Goal: Task Accomplishment & Management: Manage account settings

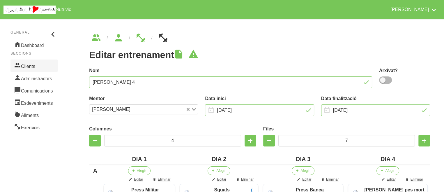
click at [28, 63] on link "Clients" at bounding box center [33, 65] width 47 height 12
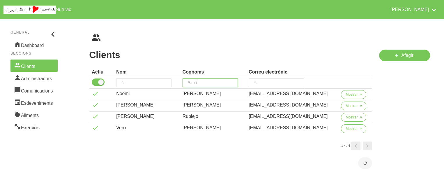
click at [205, 81] on input "rubi" at bounding box center [210, 82] width 55 height 9
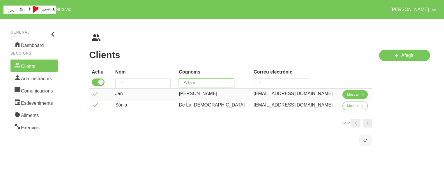
type input "igles"
click at [354, 97] on button "Mostrar" at bounding box center [355, 94] width 25 height 9
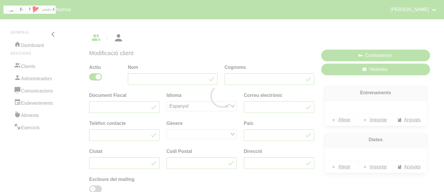
type input "Jan"
type input "[PERSON_NAME]"
type input "[EMAIL_ADDRESS][DOMAIN_NAME]"
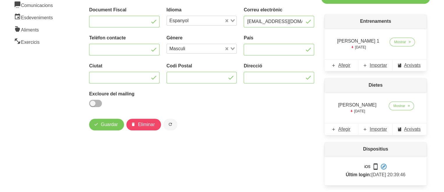
scroll to position [99, 0]
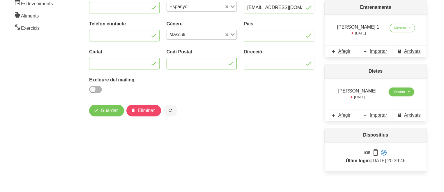
click at [394, 88] on link "Mostrar" at bounding box center [401, 91] width 25 height 9
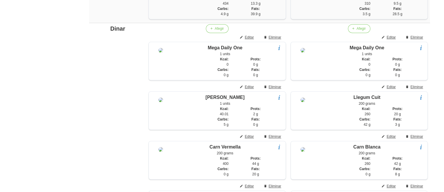
scroll to position [462, 0]
click at [215, 31] on span "Afegir" at bounding box center [219, 28] width 9 height 5
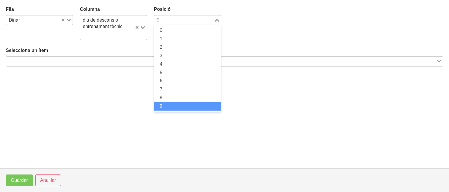
click at [162, 20] on input "Search for option" at bounding box center [184, 20] width 59 height 7
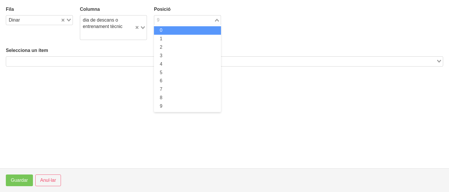
click at [162, 28] on span "0" at bounding box center [161, 30] width 3 height 5
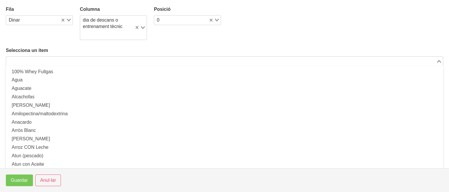
click at [129, 59] on input "Search for option" at bounding box center [221, 61] width 429 height 7
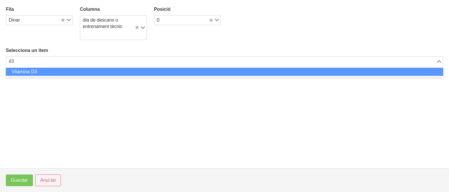
click at [110, 70] on li "Vitamina D3" at bounding box center [224, 72] width 437 height 8
type input "d3"
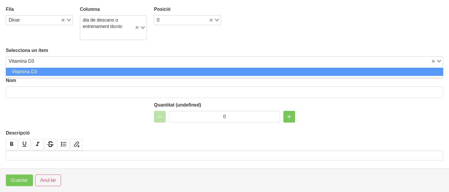
type input "Vitamina D3"
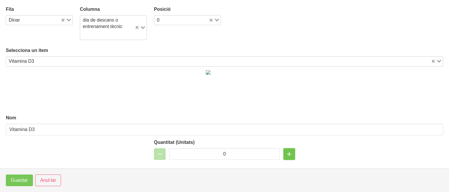
click at [286, 154] on icon "button" at bounding box center [289, 154] width 7 height 10
type input "1"
click at [19, 177] on span "Guardar" at bounding box center [19, 180] width 17 height 7
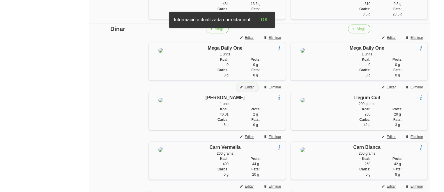
click at [248, 90] on span "Editar" at bounding box center [249, 87] width 9 height 5
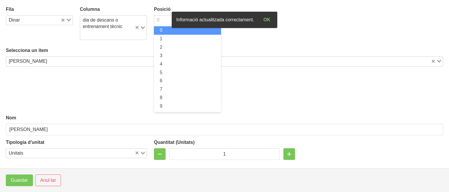
click at [163, 18] on input "Search for option" at bounding box center [184, 20] width 59 height 7
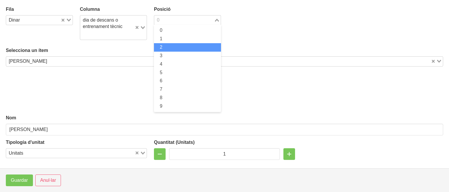
click at [163, 46] on li "2" at bounding box center [187, 47] width 67 height 8
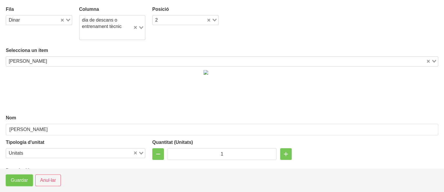
click at [17, 182] on span "Guardar" at bounding box center [19, 180] width 17 height 7
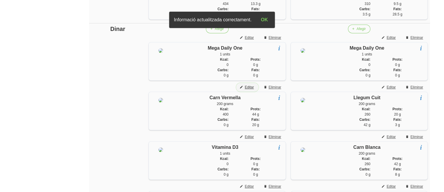
click at [249, 90] on span "Editar" at bounding box center [249, 87] width 9 height 5
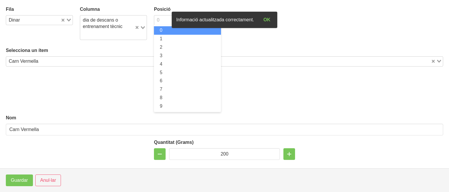
click at [168, 17] on input "Search for option" at bounding box center [184, 20] width 59 height 7
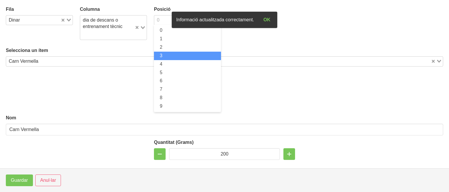
click at [161, 56] on li "3" at bounding box center [187, 56] width 67 height 8
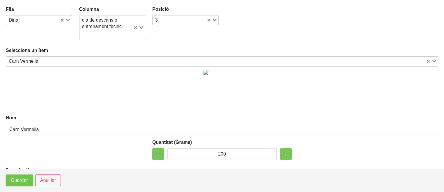
click at [17, 179] on span "Guardar" at bounding box center [19, 180] width 17 height 7
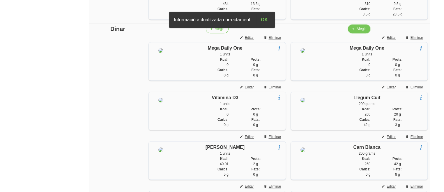
click at [360, 31] on span "Afegir" at bounding box center [361, 28] width 9 height 5
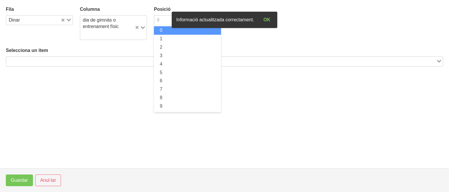
drag, startPoint x: 167, startPoint y: 22, endPoint x: 163, endPoint y: 30, distance: 9.4
click at [163, 25] on div "9 Loading... 0 1 2 3 4 5 6 7 8 9" at bounding box center [187, 20] width 67 height 10
click at [163, 30] on li "0" at bounding box center [187, 30] width 67 height 8
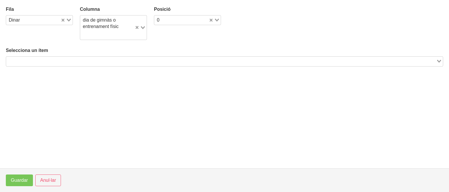
click at [137, 57] on div "Search for option" at bounding box center [221, 61] width 430 height 8
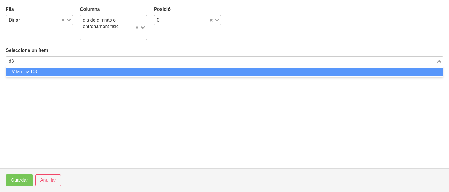
click at [111, 70] on li "Vitamina D3" at bounding box center [224, 72] width 437 height 8
type input "d3"
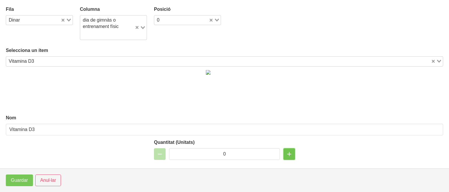
click at [287, 150] on icon "button" at bounding box center [289, 154] width 7 height 10
type input "1"
click at [18, 176] on button "Guardar" at bounding box center [19, 180] width 27 height 12
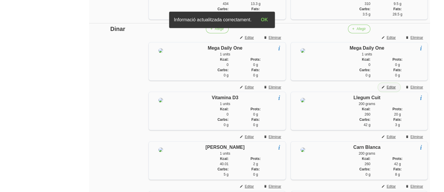
click at [391, 90] on span "Editar" at bounding box center [391, 87] width 9 height 5
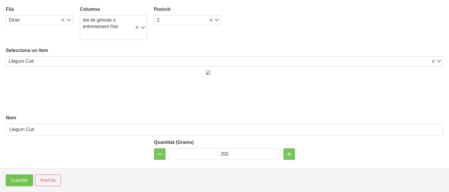
click at [20, 177] on span "Guardar" at bounding box center [19, 180] width 17 height 7
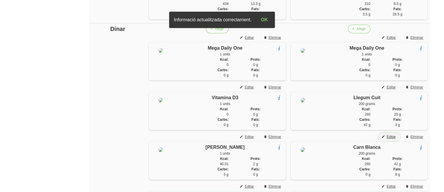
click at [393, 139] on span "Editar" at bounding box center [391, 136] width 9 height 5
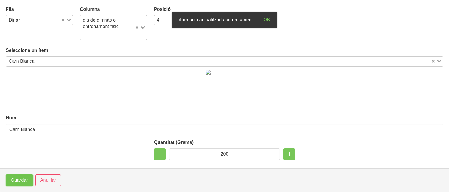
click at [22, 182] on span "Guardar" at bounding box center [19, 180] width 17 height 7
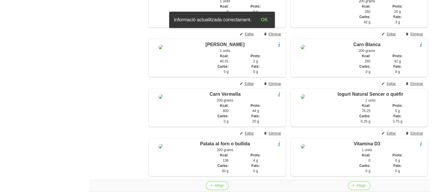
scroll to position [567, 0]
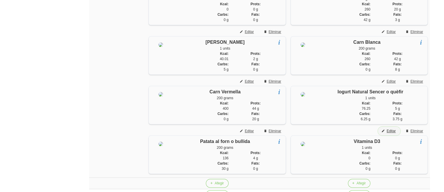
click at [391, 133] on span "Editar" at bounding box center [391, 130] width 9 height 5
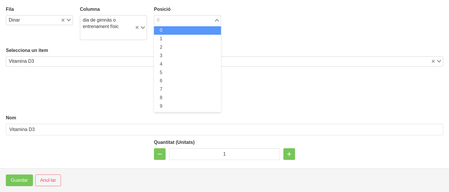
click at [161, 17] on input "Search for option" at bounding box center [184, 20] width 59 height 7
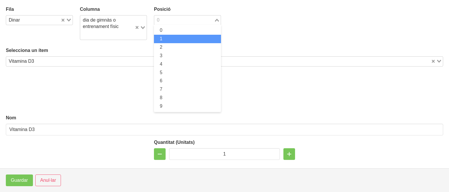
click at [160, 37] on span "1" at bounding box center [161, 38] width 3 height 5
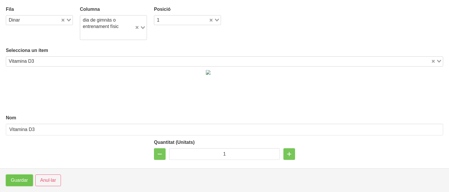
click at [15, 181] on span "Guardar" at bounding box center [19, 180] width 17 height 7
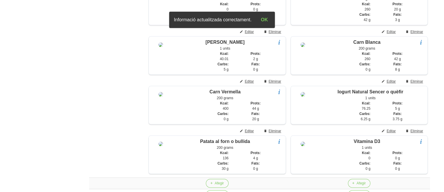
click at [33, 131] on aside "General Dashboard Seccions Clients Administradors Comunicacions Esdeveniments A…" at bounding box center [34, 75] width 75 height 1253
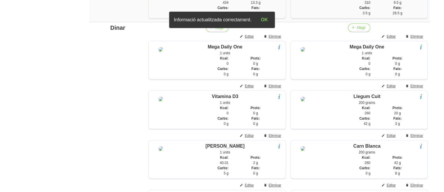
scroll to position [462, 0]
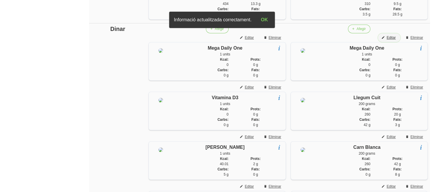
click at [391, 40] on span "Editar" at bounding box center [391, 37] width 9 height 5
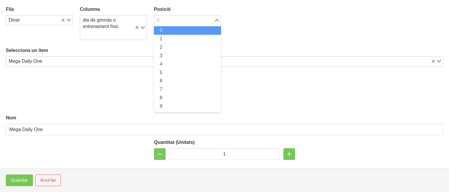
click at [188, 24] on div "0 Loading..." at bounding box center [187, 20] width 67 height 10
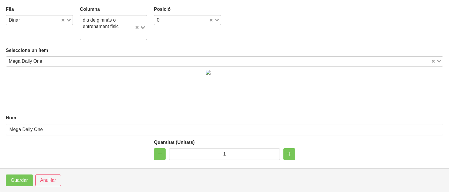
click at [188, 24] on div "0 Loading..." at bounding box center [187, 20] width 67 height 10
click at [14, 175] on button "Guardar" at bounding box center [19, 180] width 27 height 12
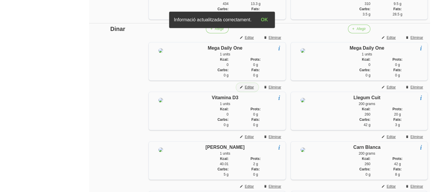
click at [250, 90] on span "Editar" at bounding box center [249, 87] width 9 height 5
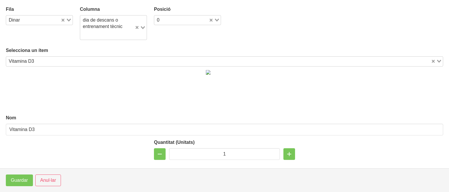
click at [179, 14] on div "Posició 0 Loading..." at bounding box center [187, 15] width 67 height 19
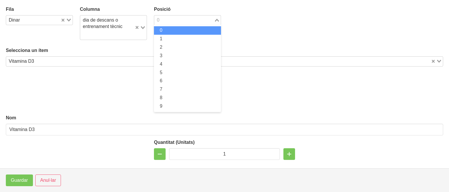
click at [178, 18] on input "Search for option" at bounding box center [184, 20] width 59 height 7
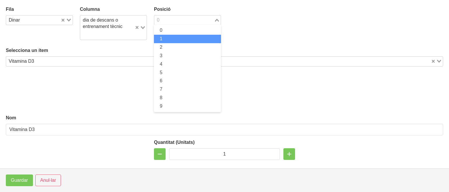
click at [166, 37] on li "1" at bounding box center [187, 39] width 67 height 8
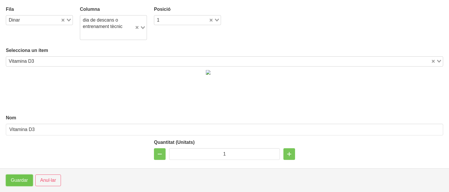
click at [21, 182] on span "Guardar" at bounding box center [19, 180] width 17 height 7
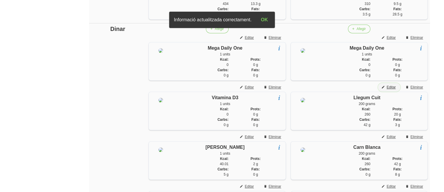
click at [395, 90] on span "Editar" at bounding box center [391, 87] width 9 height 5
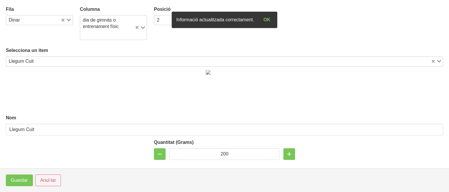
click at [161, 21] on input "Search for option" at bounding box center [184, 20] width 47 height 7
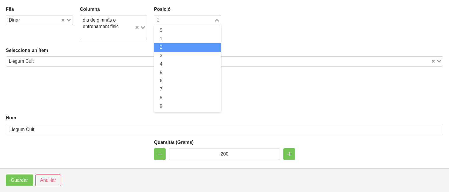
click at [162, 44] on li "2" at bounding box center [187, 47] width 67 height 8
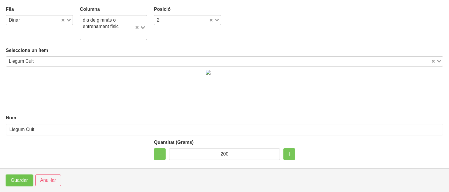
click at [17, 179] on span "Guardar" at bounding box center [19, 180] width 17 height 7
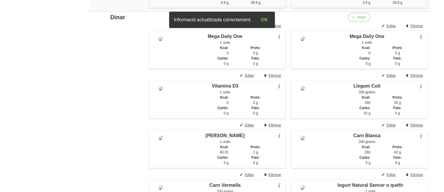
scroll to position [520, 0]
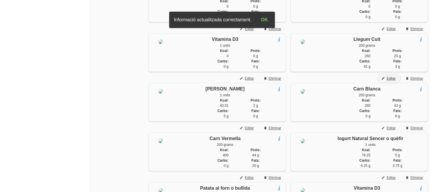
click at [391, 81] on span "Editar" at bounding box center [391, 78] width 9 height 5
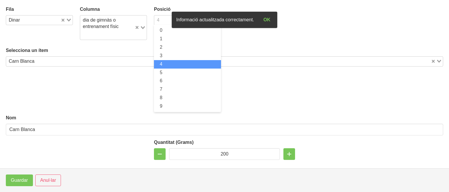
click at [163, 22] on input "Search for option" at bounding box center [184, 20] width 59 height 7
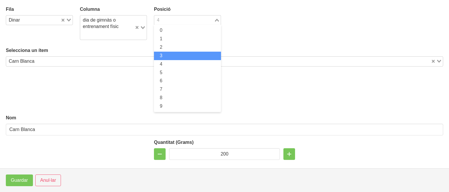
click at [158, 54] on li "3" at bounding box center [187, 56] width 67 height 8
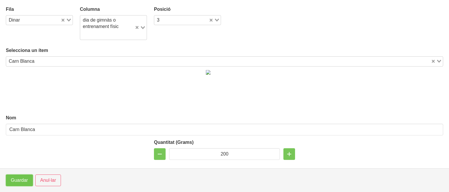
click at [15, 180] on span "Guardar" at bounding box center [19, 180] width 17 height 7
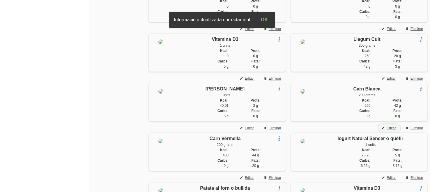
click at [388, 131] on span "Editar" at bounding box center [391, 127] width 9 height 5
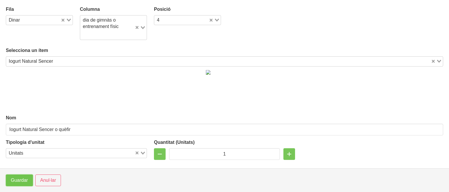
click at [20, 185] on button "Guardar" at bounding box center [19, 180] width 27 height 12
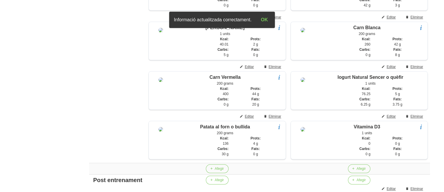
scroll to position [590, 0]
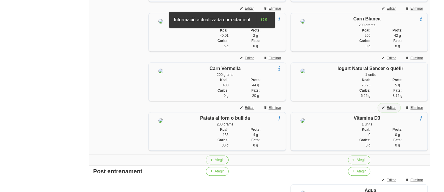
click at [395, 110] on span "Editar" at bounding box center [391, 107] width 9 height 5
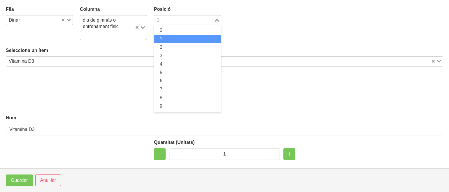
click at [160, 21] on input "Search for option" at bounding box center [184, 20] width 59 height 7
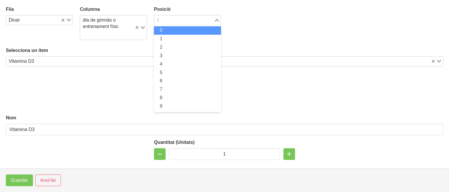
click at [161, 32] on span "0" at bounding box center [161, 30] width 3 height 5
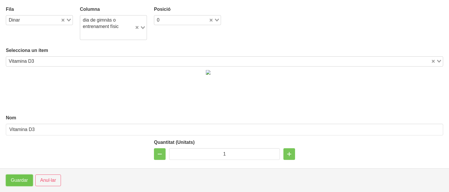
click at [19, 179] on span "Guardar" at bounding box center [19, 180] width 17 height 7
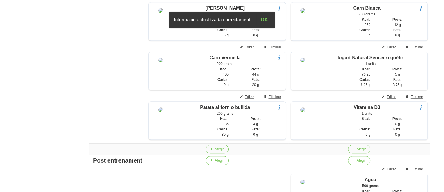
scroll to position [602, 0]
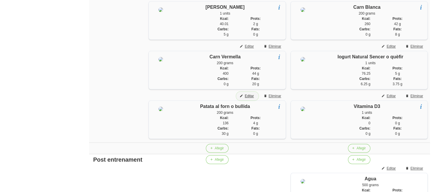
click at [245, 99] on span "Editar" at bounding box center [249, 95] width 9 height 5
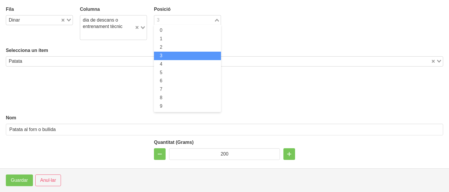
click at [166, 20] on input "Search for option" at bounding box center [184, 20] width 59 height 7
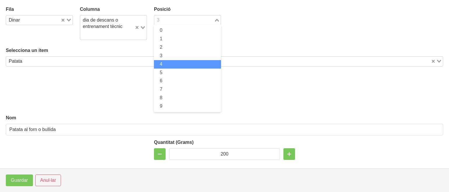
click at [163, 64] on li "4" at bounding box center [187, 64] width 67 height 8
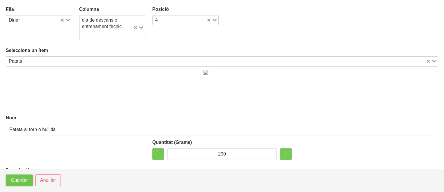
click at [17, 177] on span "Guardar" at bounding box center [19, 180] width 17 height 7
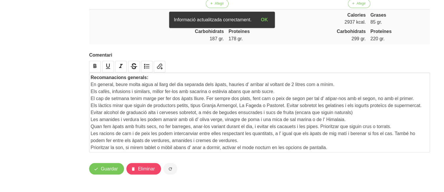
scroll to position [1109, 0]
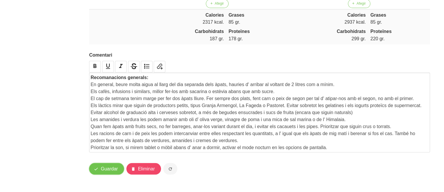
click at [104, 169] on span "Guardar" at bounding box center [109, 168] width 17 height 7
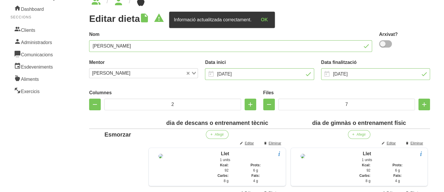
scroll to position [0, 0]
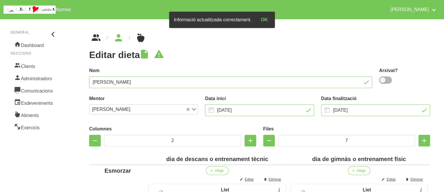
click at [101, 41] on icon "breadcrumbs" at bounding box center [96, 38] width 10 height 16
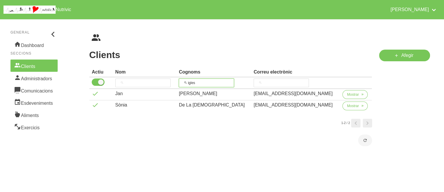
click at [203, 81] on input "igles" at bounding box center [206, 82] width 55 height 9
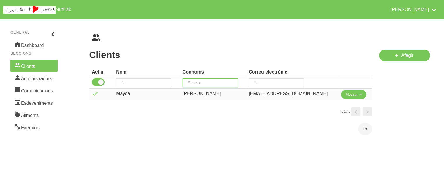
type input "ramos"
click at [346, 92] on span "Mostrar" at bounding box center [352, 94] width 12 height 5
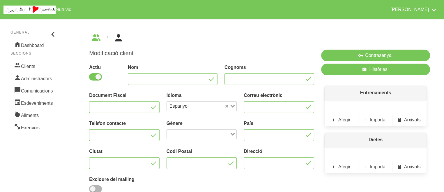
type input "Mayca"
type input "[PERSON_NAME]"
type input "[EMAIL_ADDRESS][DOMAIN_NAME]"
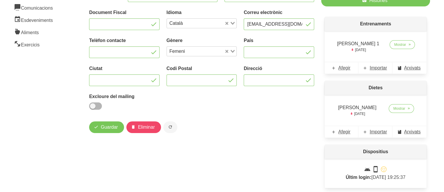
scroll to position [99, 0]
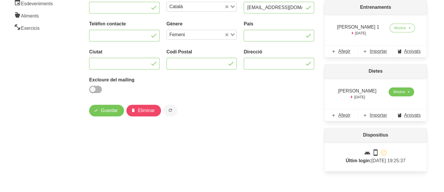
click at [398, 92] on span "Mostrar" at bounding box center [400, 91] width 12 height 5
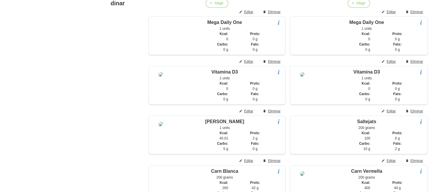
scroll to position [373, 0]
